Goal: Task Accomplishment & Management: Use online tool/utility

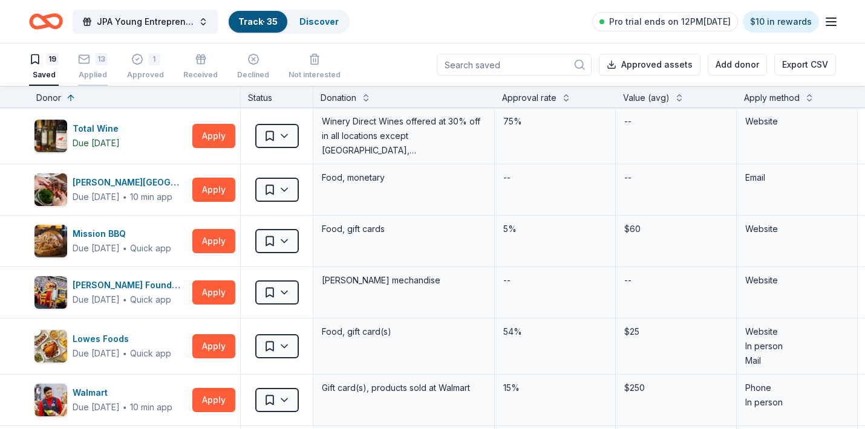
click at [88, 54] on icon "button" at bounding box center [84, 59] width 12 height 12
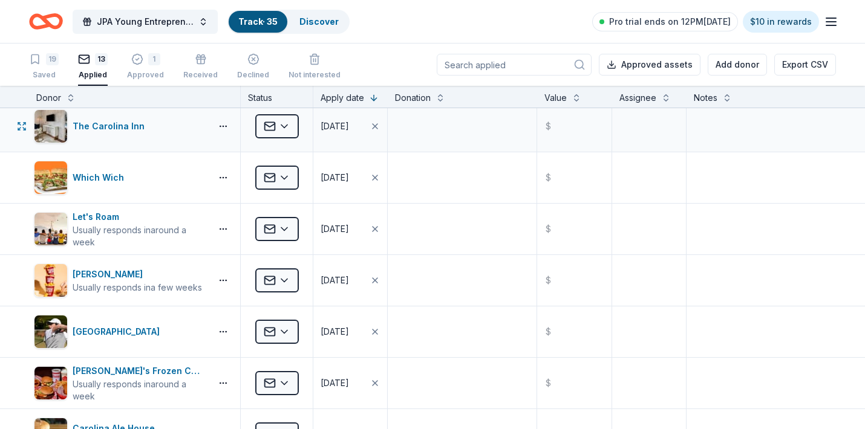
scroll to position [203, 0]
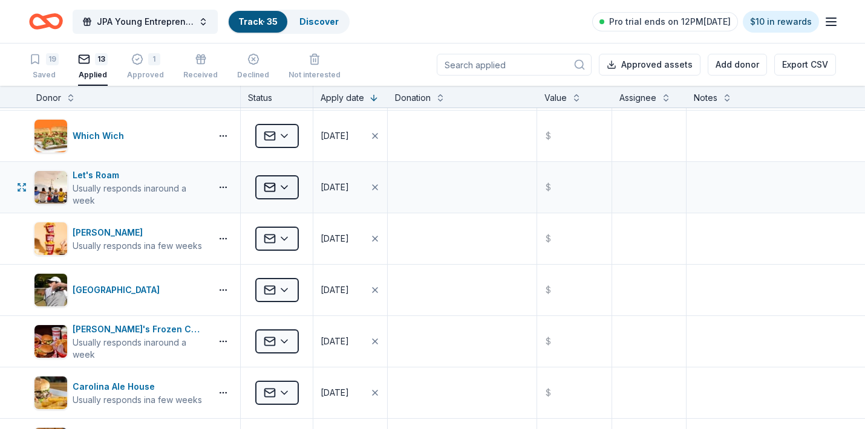
click at [281, 186] on html "JPA Young Entrepreneur’s Christmas Market Track · 35 Discover Pro trial ends on…" at bounding box center [432, 214] width 865 height 429
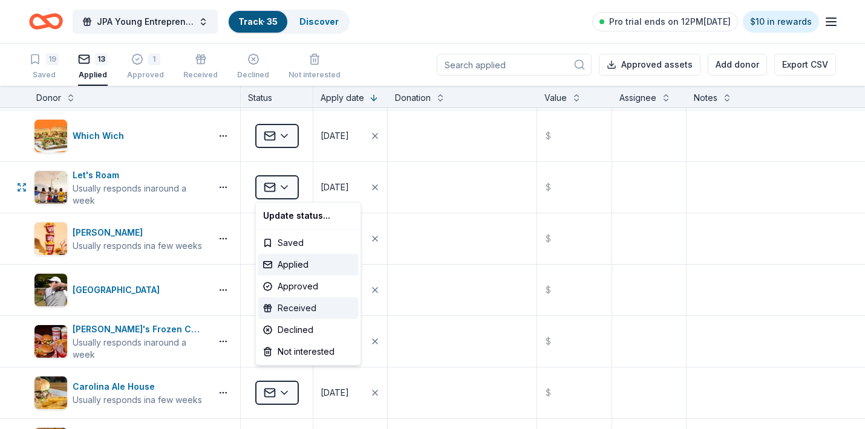
click at [294, 302] on div "Received" at bounding box center [308, 308] width 100 height 22
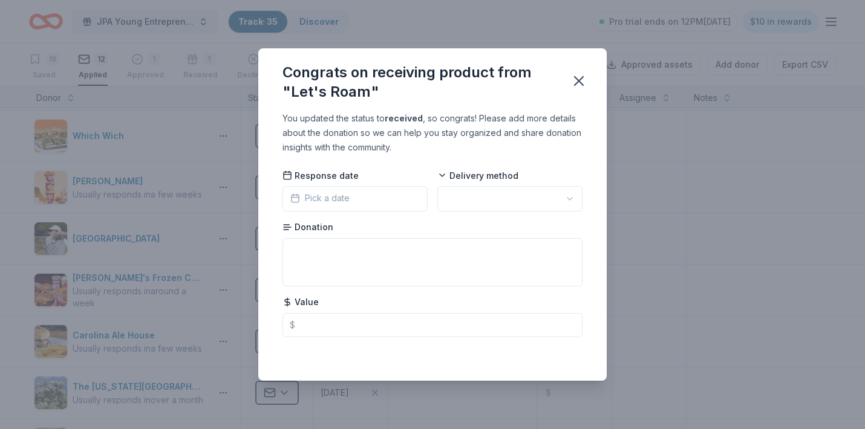
click at [365, 193] on button "Pick a date" at bounding box center [354, 198] width 145 height 25
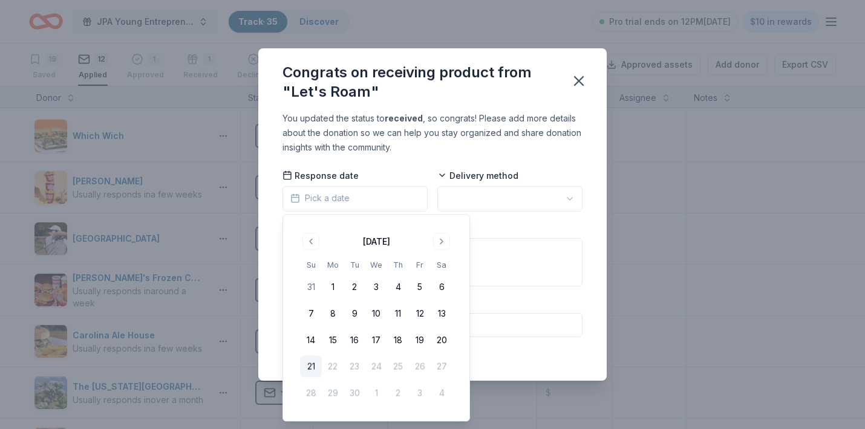
click at [310, 366] on button "21" at bounding box center [311, 367] width 22 height 22
click at [490, 192] on html "JPA Young Entrepreneur’s Christmas Market Track · 35 Discover Pro trial ends on…" at bounding box center [432, 214] width 865 height 429
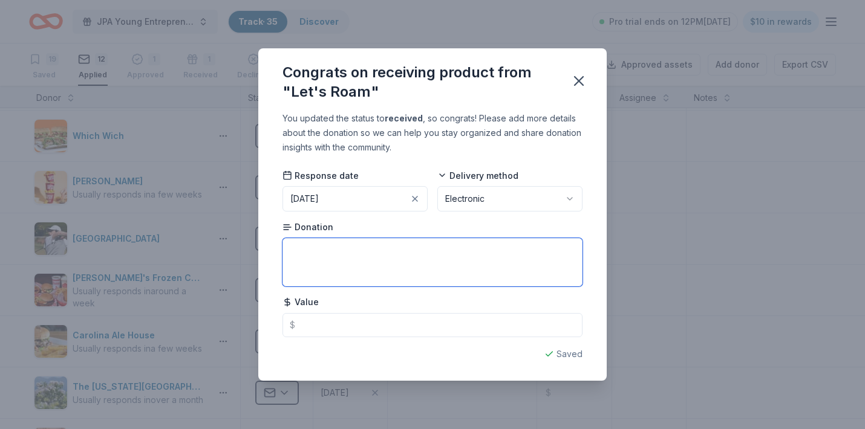
click at [309, 256] on textarea at bounding box center [432, 262] width 300 height 48
type textarea "$"
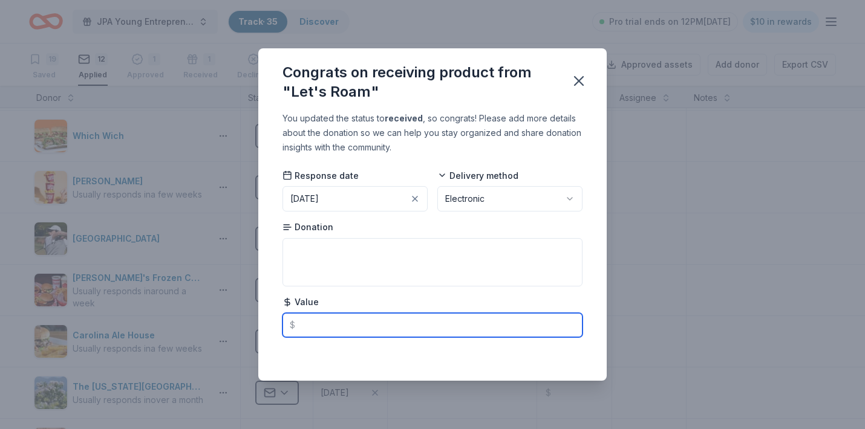
click at [314, 322] on input "text" at bounding box center [432, 325] width 300 height 24
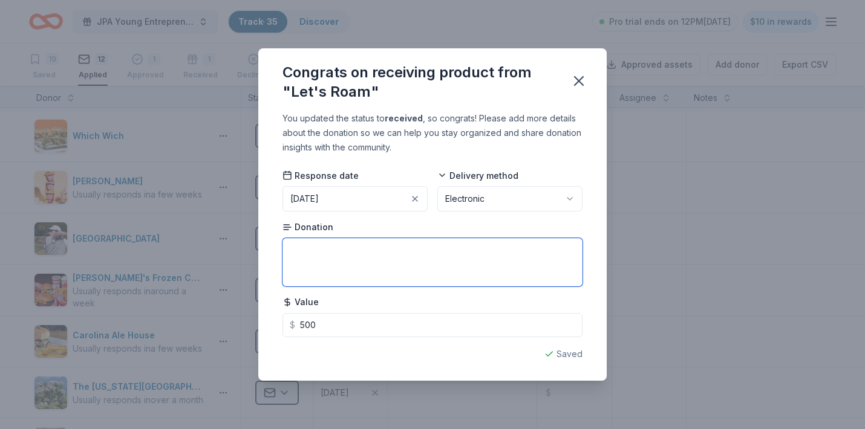
type input "500.00"
click at [308, 257] on textarea at bounding box center [432, 262] width 300 height 48
type textarea "Family Fun Days, Couples, and Date Night Tickets"
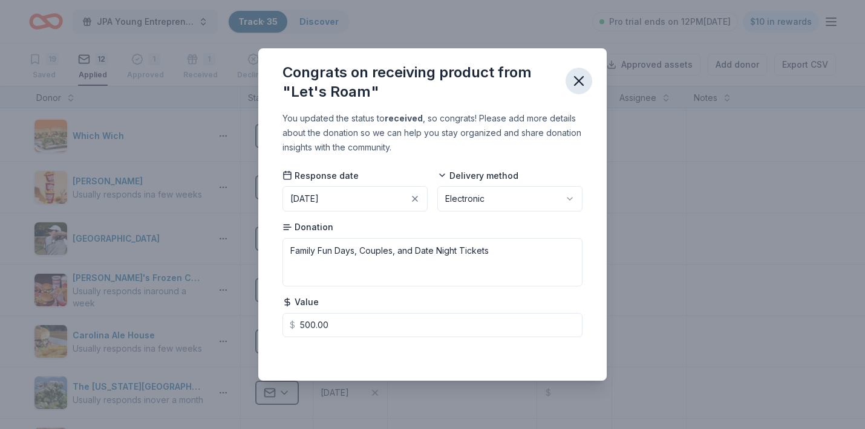
click at [585, 85] on icon "button" at bounding box center [578, 81] width 17 height 17
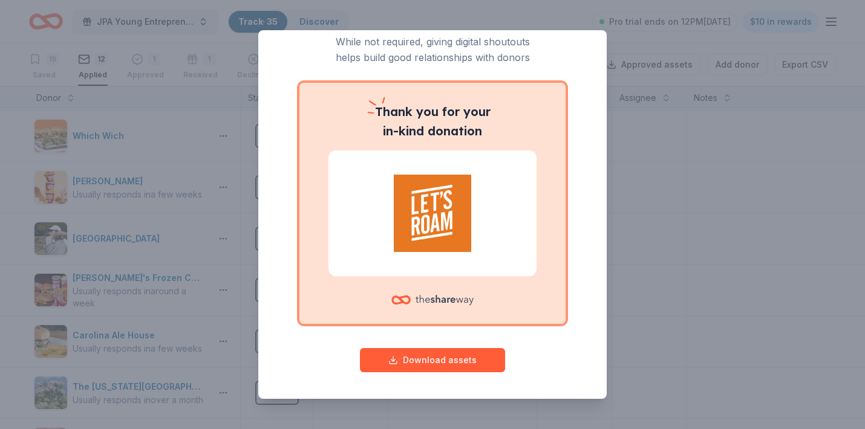
scroll to position [44, 0]
click at [450, 363] on button "Download assets" at bounding box center [432, 361] width 145 height 24
click at [556, 62] on p "While not required, giving digital shoutouts helps build good relationships wit…" at bounding box center [432, 50] width 300 height 32
click at [579, 44] on p "While not required, giving digital shoutouts helps build good relationships wit…" at bounding box center [432, 50] width 300 height 32
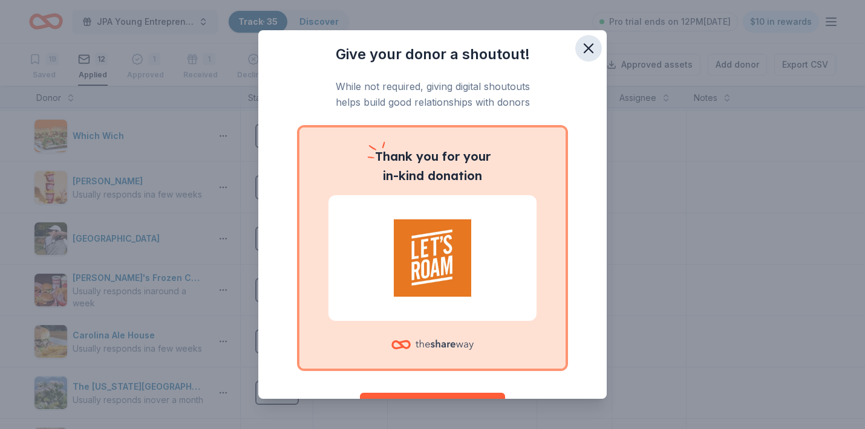
scroll to position [0, 0]
click at [590, 47] on icon "button" at bounding box center [588, 48] width 8 height 8
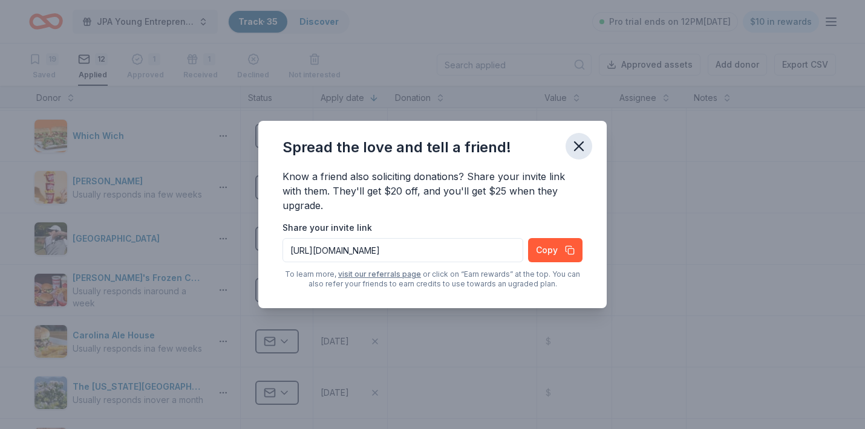
click at [590, 147] on button "button" at bounding box center [578, 146] width 27 height 27
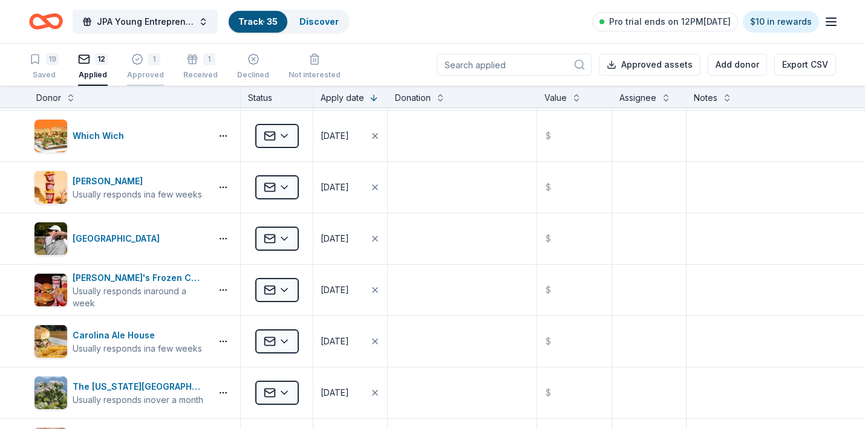
click at [138, 65] on icon "button" at bounding box center [137, 59] width 12 height 12
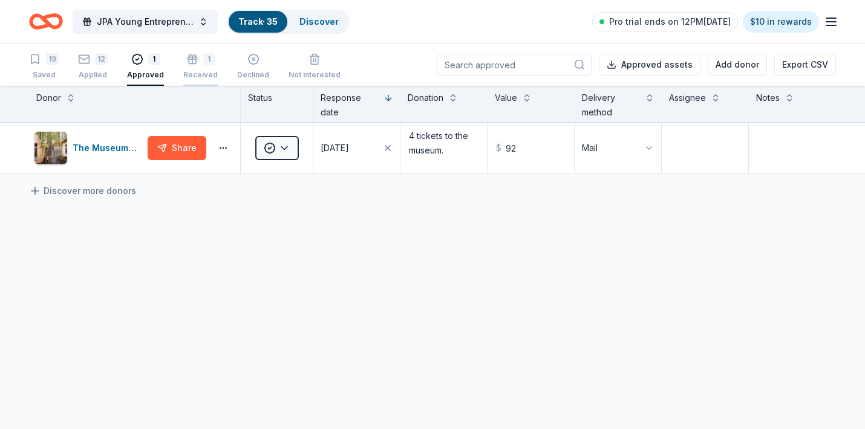
click at [186, 59] on icon "button" at bounding box center [192, 53] width 12 height 12
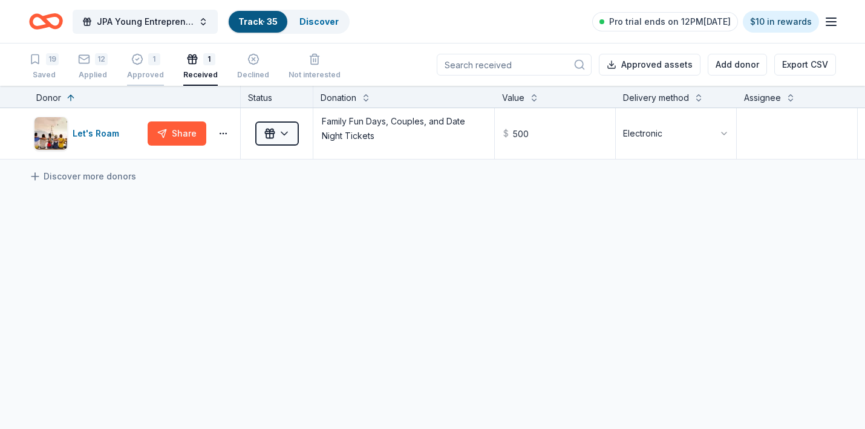
click at [131, 61] on icon "button" at bounding box center [137, 59] width 12 height 12
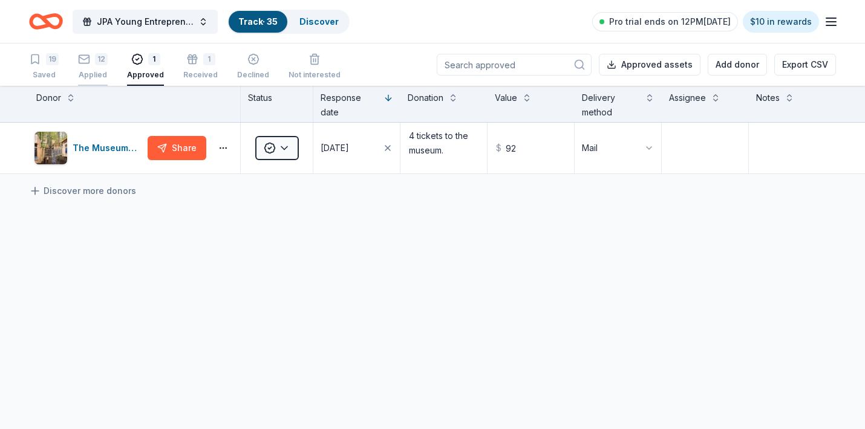
click at [89, 61] on rect "button" at bounding box center [84, 59] width 10 height 8
